Goal: Task Accomplishment & Management: Manage account settings

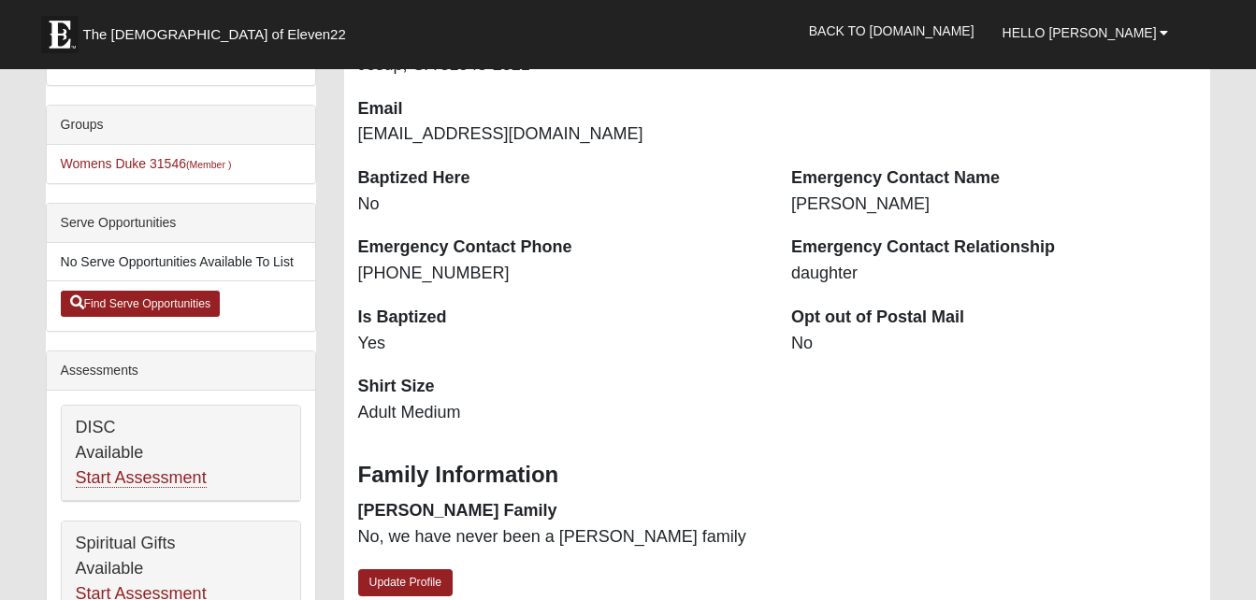
scroll to position [467, 0]
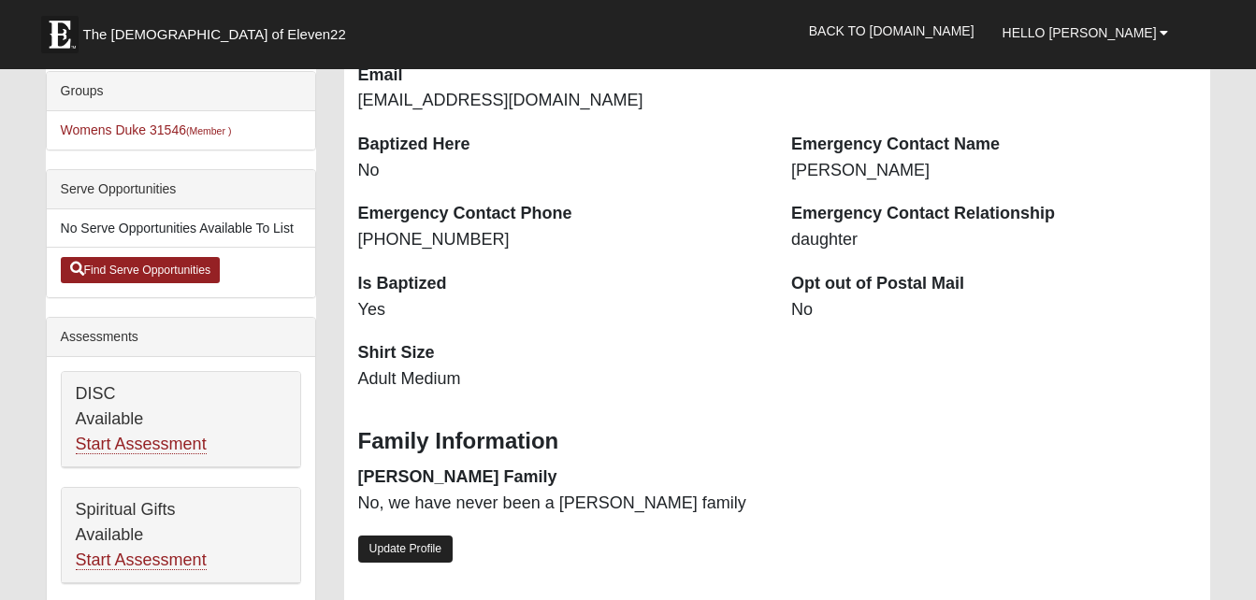
click at [414, 551] on link "Update Profile" at bounding box center [405, 549] width 95 height 27
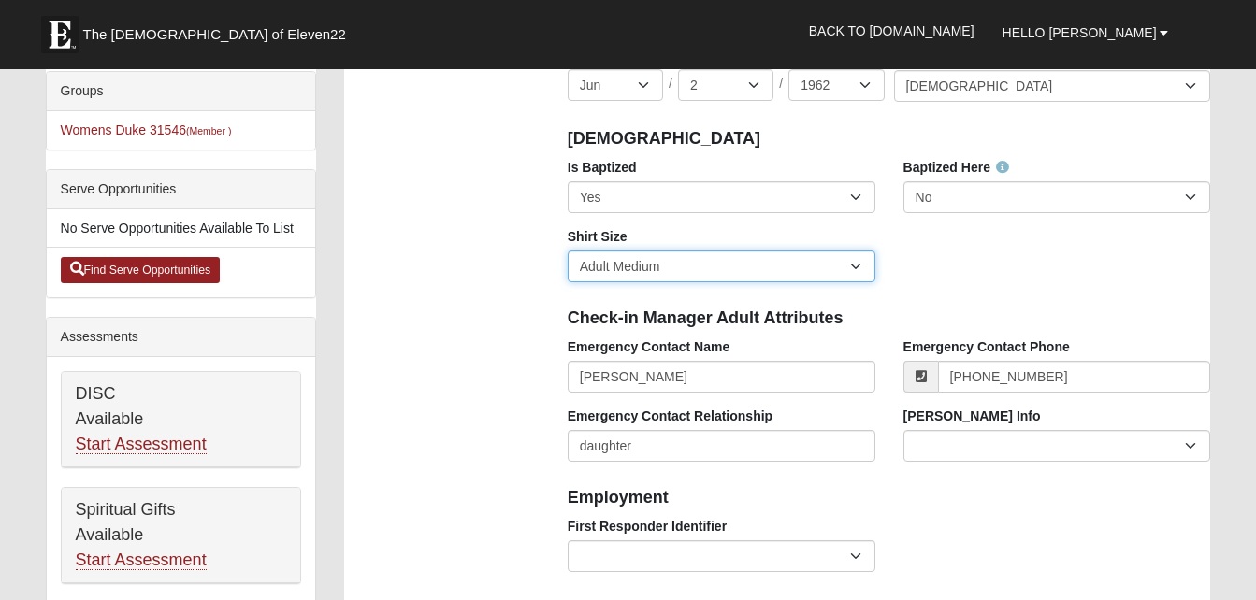
click at [859, 266] on select "Adult Small Adult Medium Adult Large Adult XL Adult XXL Adult 3XL Adult 4XL You…" at bounding box center [722, 267] width 308 height 32
select select "Adult Large"
click at [568, 251] on select "Adult Small Adult Medium Adult Large Adult XL Adult XXL Adult 3XL Adult 4XL You…" at bounding box center [722, 267] width 308 height 32
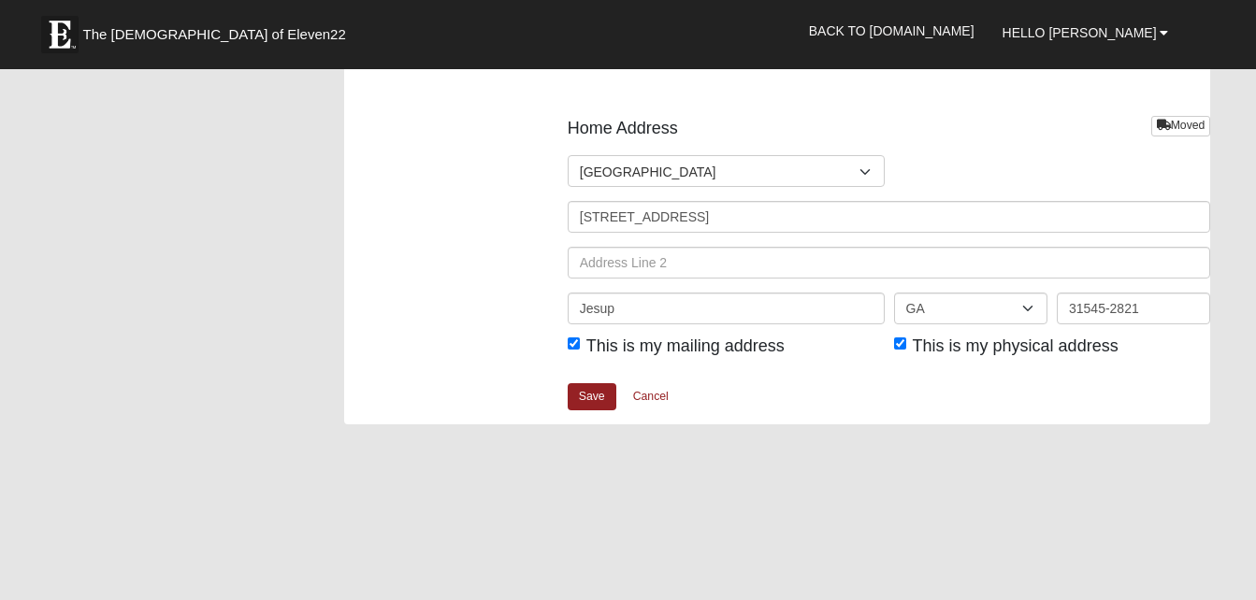
scroll to position [2337, 0]
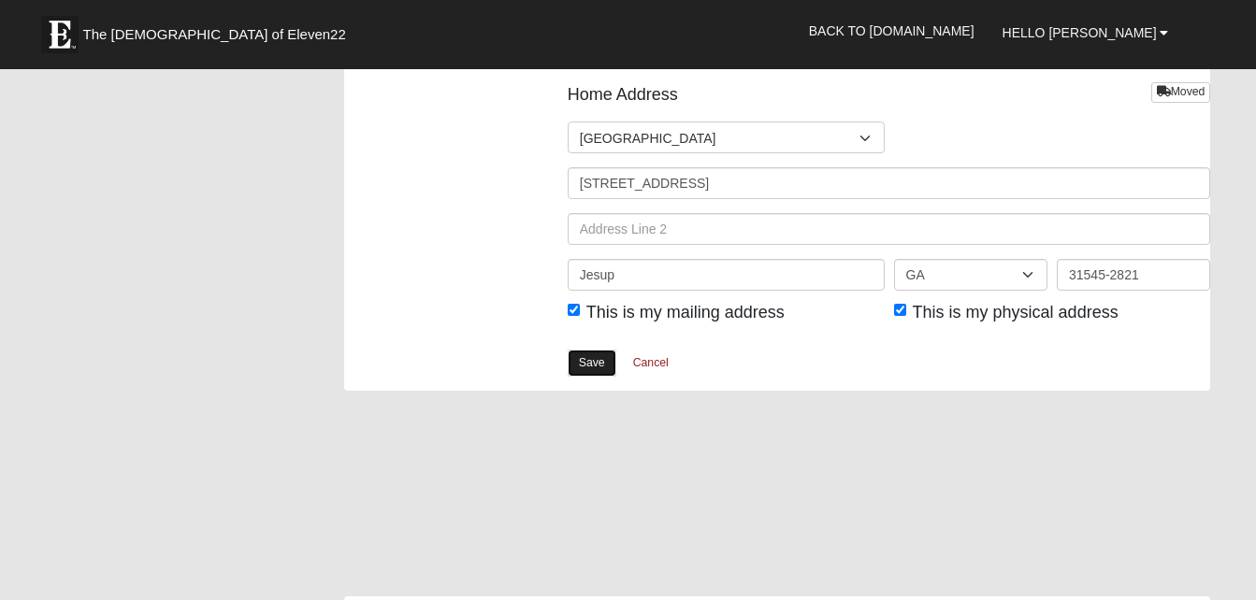
click at [592, 360] on link "Save" at bounding box center [592, 363] width 49 height 27
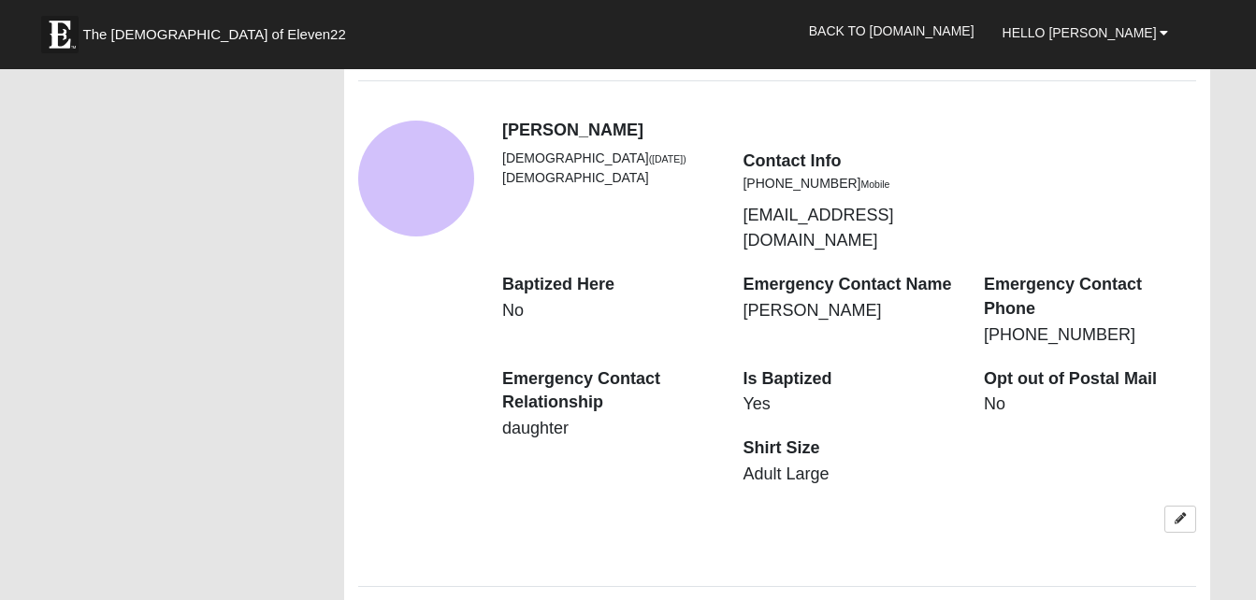
scroll to position [1496, 0]
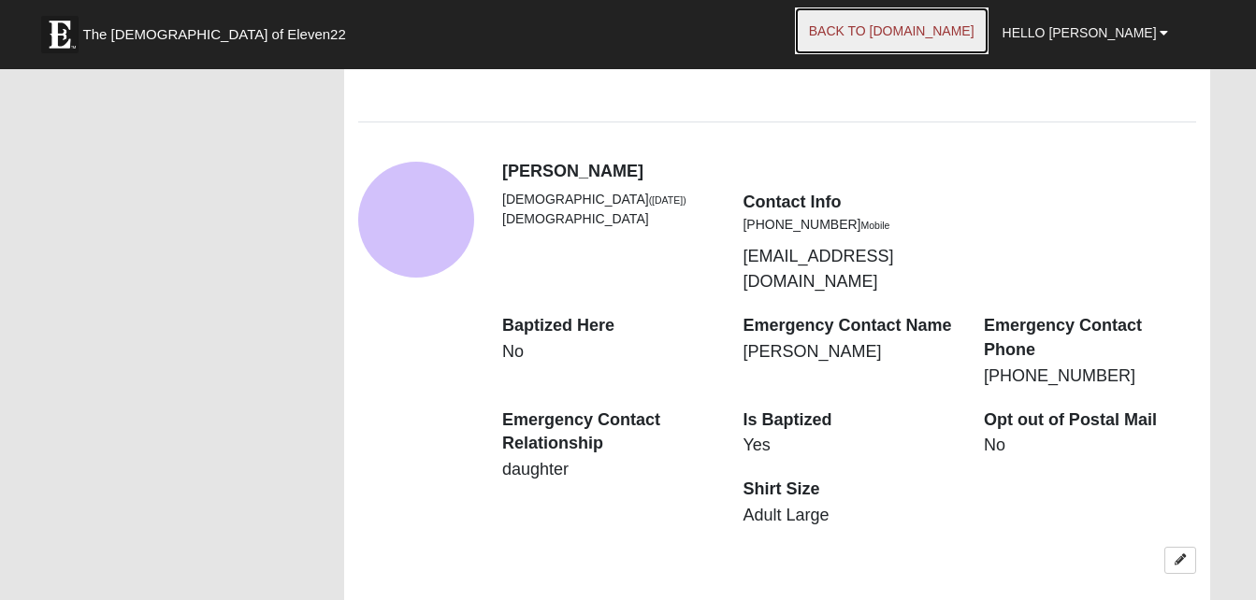
click at [964, 46] on link "Back to [DOMAIN_NAME]" at bounding box center [892, 30] width 194 height 47
